Goal: Task Accomplishment & Management: Manage account settings

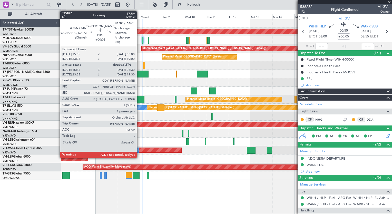
type input "03:44"
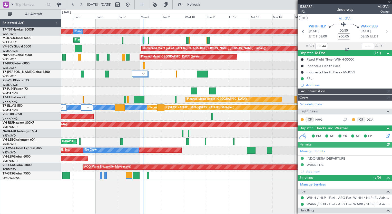
type input "[PERSON_NAME] (HHAFI)"
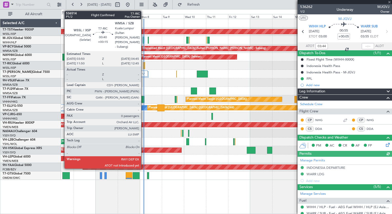
click at [143, 66] on div at bounding box center [143, 65] width 1 height 7
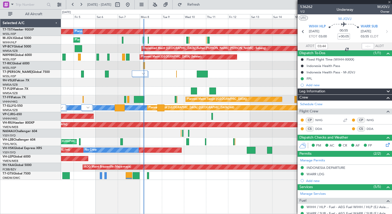
type input "+00:15"
type input "0"
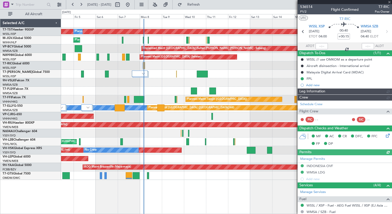
type input "[PERSON_NAME] (HHAFI)"
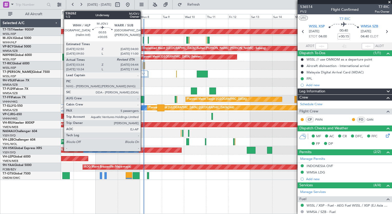
click at [143, 38] on div at bounding box center [143, 40] width 1 height 7
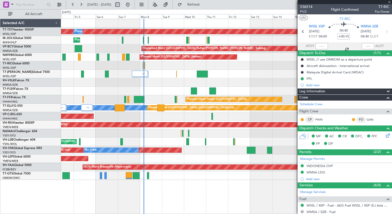
type input "+00:05"
type input "03:44"
type input "5"
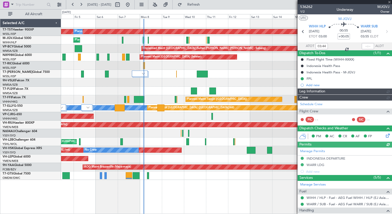
type input "[PERSON_NAME] (HHAFI)"
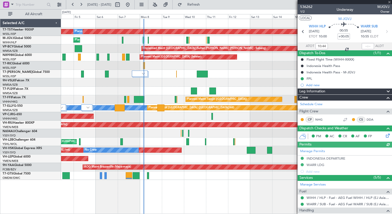
type input "03:44"
type input "[PERSON_NAME] (HHAFI)"
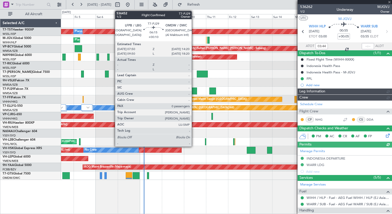
type input "[PERSON_NAME] (HHAFI)"
click at [194, 89] on div at bounding box center [194, 90] width 6 height 7
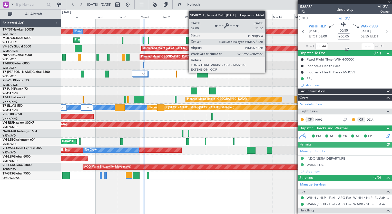
type input "+00:10"
type input "0"
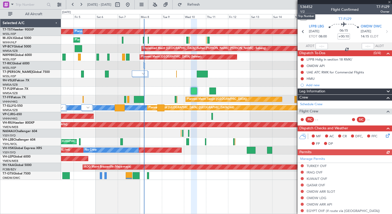
click at [308, 7] on span "536452" at bounding box center [306, 6] width 12 height 5
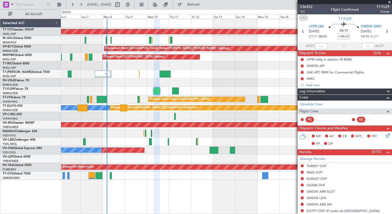
click at [134, 204] on div "Planned Maint [GEOGRAPHIC_DATA] (Seletar) Planned Maint Planned Maint [GEOGRAPH…" at bounding box center [226, 116] width 331 height 195
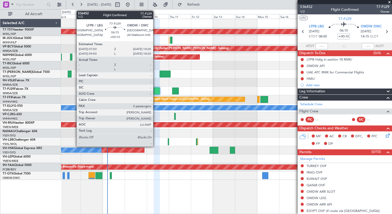
click at [155, 91] on div at bounding box center [157, 90] width 6 height 7
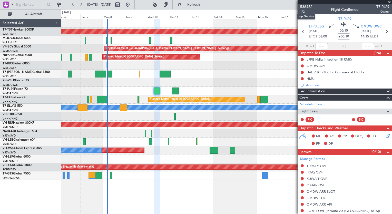
click at [302, 7] on span "536452" at bounding box center [306, 6] width 12 height 5
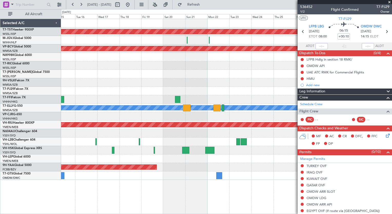
click at [34, 59] on div "Planned Maint [GEOGRAPHIC_DATA] (Seletar) Planned Maint [GEOGRAPHIC_DATA] (Sele…" at bounding box center [196, 111] width 392 height 205
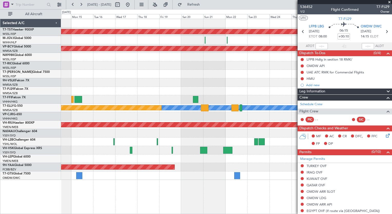
click at [242, 133] on div at bounding box center [226, 133] width 331 height 8
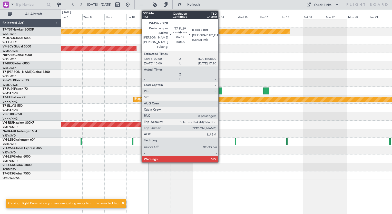
click at [221, 91] on div at bounding box center [219, 90] width 6 height 7
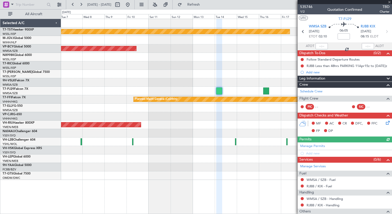
click at [309, 7] on span "535746" at bounding box center [306, 6] width 12 height 5
click at [11, 72] on span "T7-[PERSON_NAME]" at bounding box center [18, 72] width 30 height 3
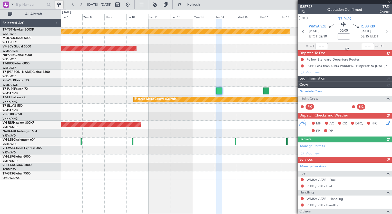
click at [61, 4] on button at bounding box center [59, 5] width 8 height 8
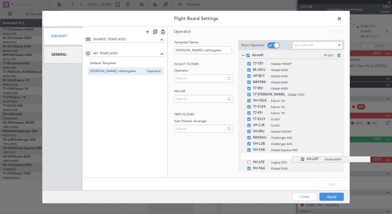
drag, startPoint x: 292, startPoint y: 153, endPoint x: 288, endPoint y: 156, distance: 5.1
click at [342, 17] on span at bounding box center [342, 20] width 0 height 10
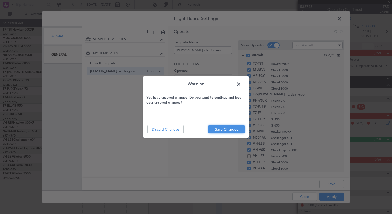
click at [223, 128] on button "Save Changes" at bounding box center [226, 129] width 36 height 8
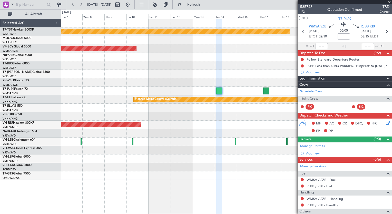
click at [132, 5] on button at bounding box center [128, 5] width 8 height 8
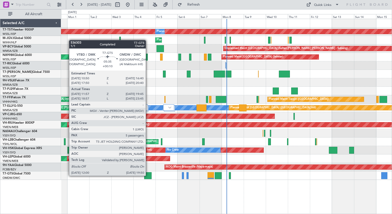
click at [148, 175] on div at bounding box center [147, 175] width 7 height 7
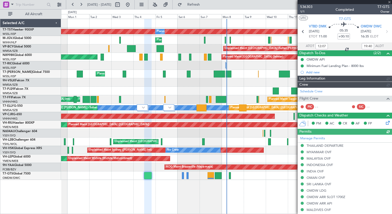
type input "[PERSON_NAME] (ANI)"
type input "7201"
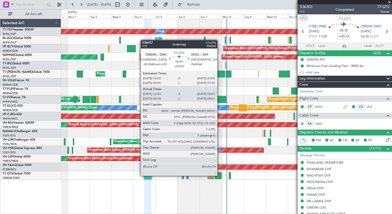
click at [220, 175] on div at bounding box center [218, 175] width 7 height 7
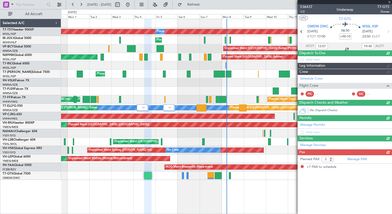
type input "+00:20"
type input "16:44"
type input "23:56"
type input "7"
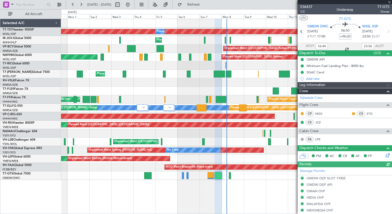
type input "[PERSON_NAME] ([PERSON_NAME])"
type input "7223"
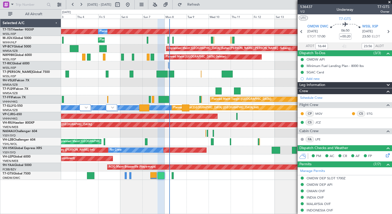
click at [178, 188] on div "Planned Maint [GEOGRAPHIC_DATA] (Seletar) Planned Maint Planned Maint [GEOGRAPH…" at bounding box center [226, 116] width 331 height 195
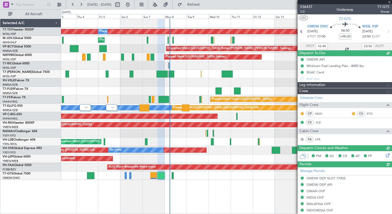
type input "[PERSON_NAME] ([PERSON_NAME])"
type input "7223"
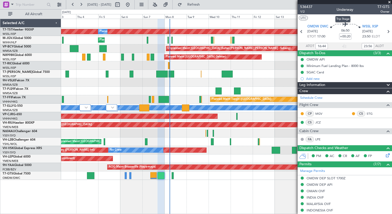
click at [342, 9] on div "Underway" at bounding box center [344, 9] width 17 height 5
click at [308, 6] on span "536437" at bounding box center [306, 6] width 12 height 5
